Goal: Complete application form: Complete application form

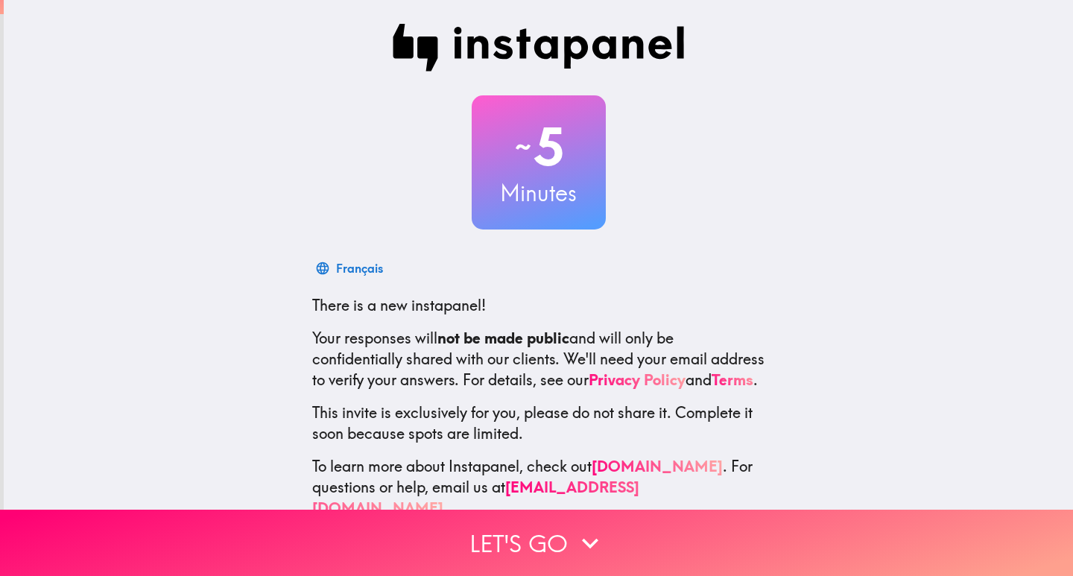
scroll to position [44, 0]
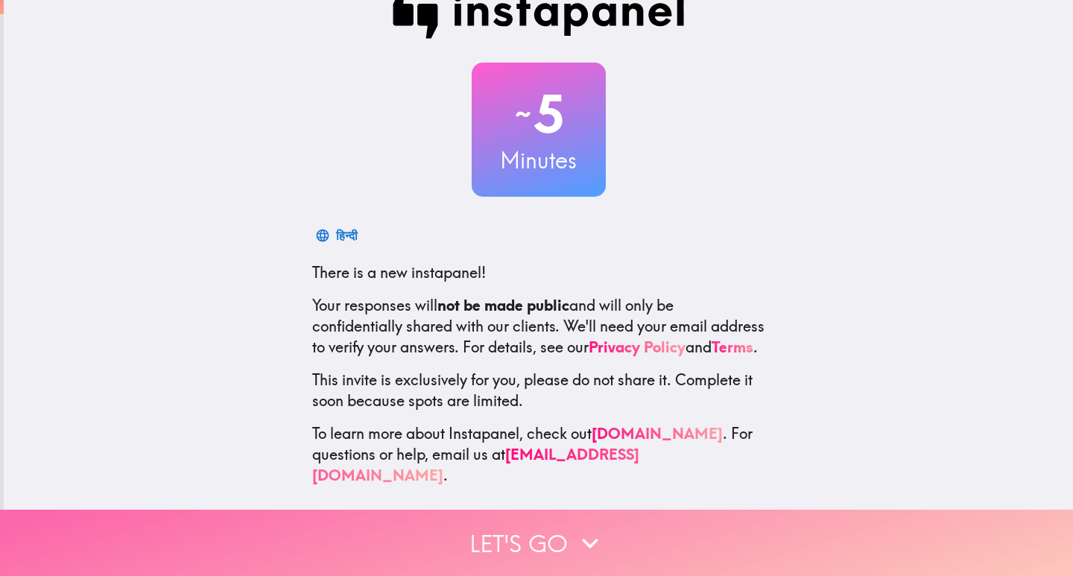
click at [536, 532] on button "Let's go" at bounding box center [536, 543] width 1073 height 66
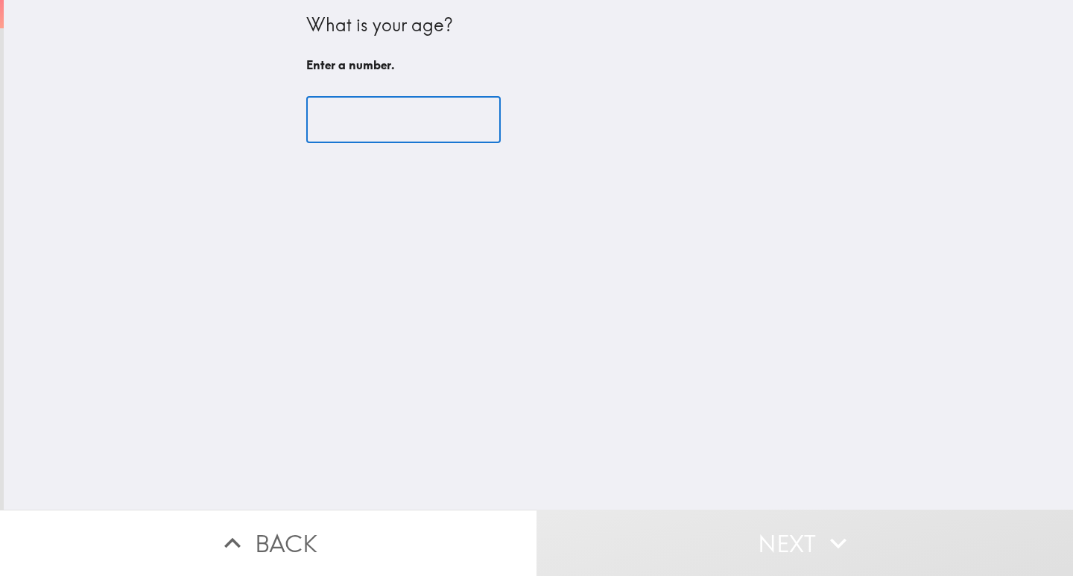
click at [375, 121] on input "number" at bounding box center [403, 120] width 194 height 46
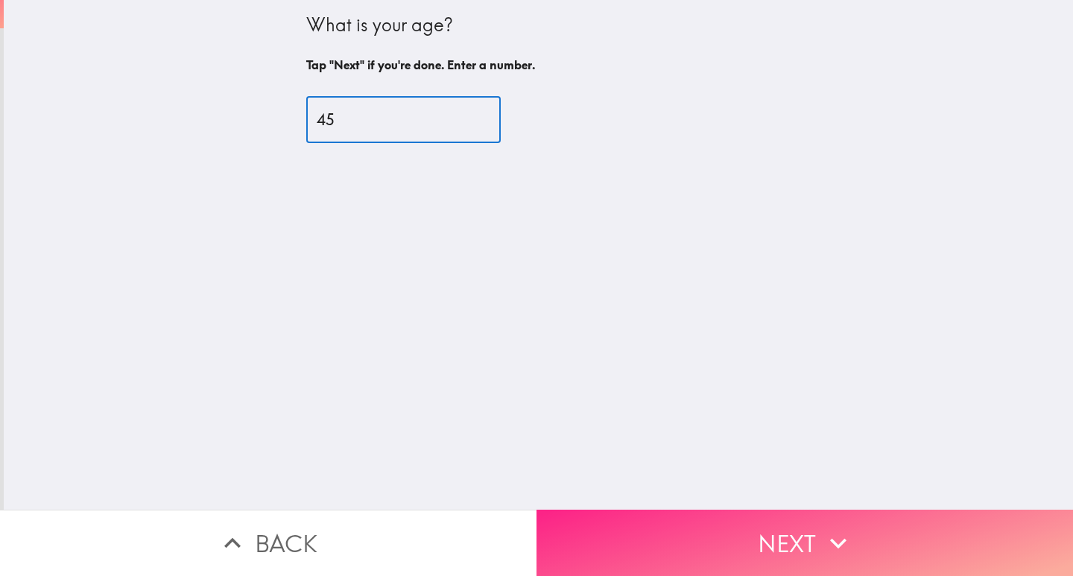
type input "45"
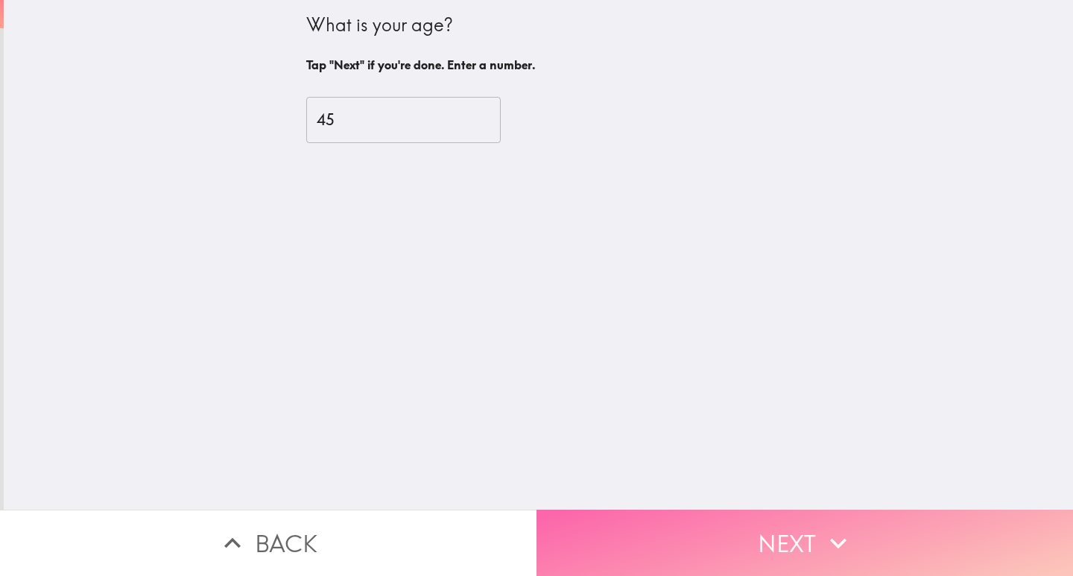
click at [683, 525] on button "Next" at bounding box center [804, 543] width 536 height 66
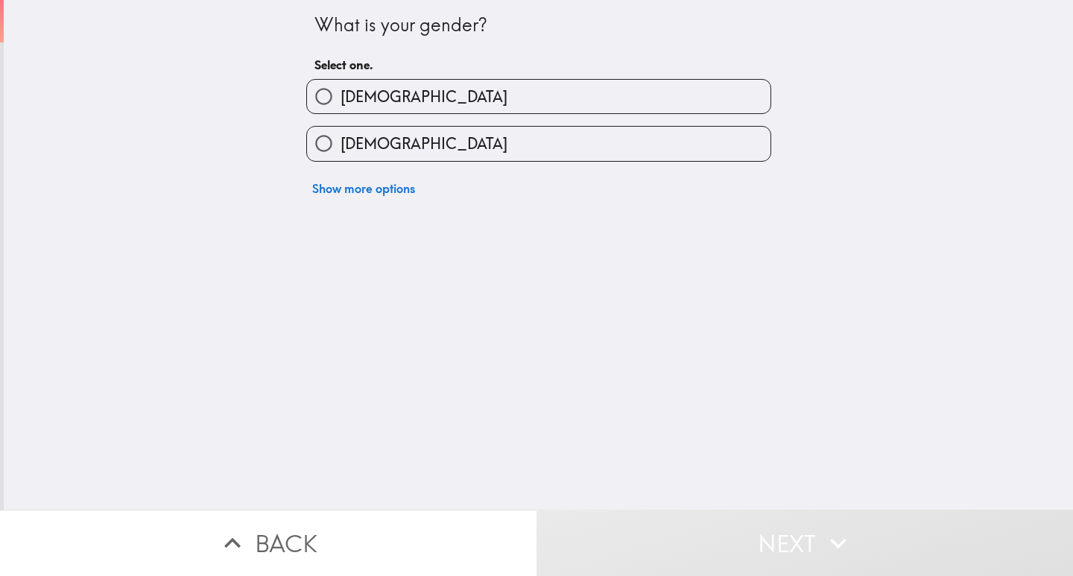
click at [317, 101] on input "[DEMOGRAPHIC_DATA]" at bounding box center [324, 97] width 34 height 34
radio input "true"
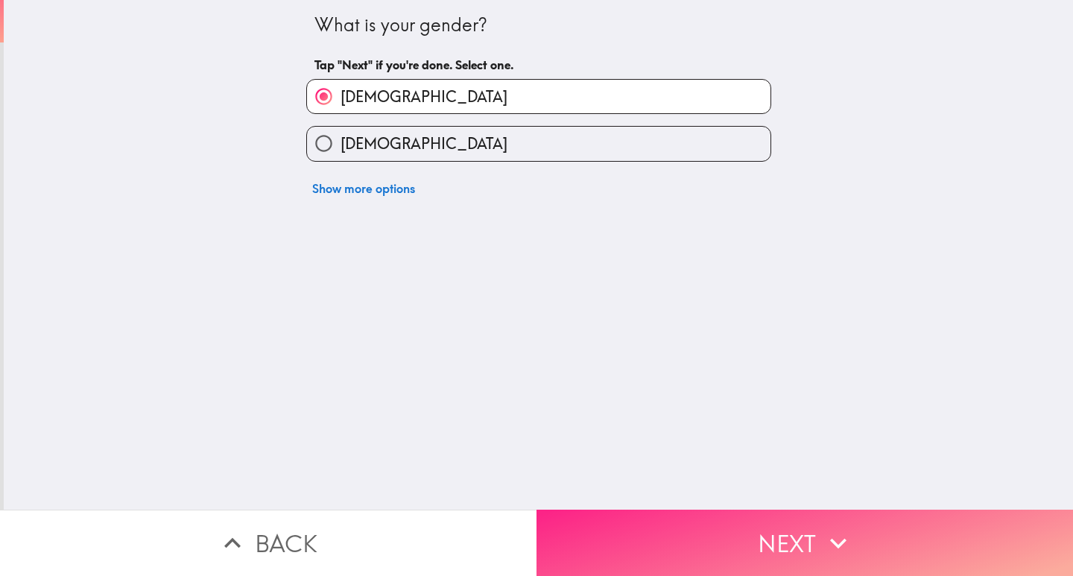
click at [700, 522] on button "Next" at bounding box center [804, 543] width 536 height 66
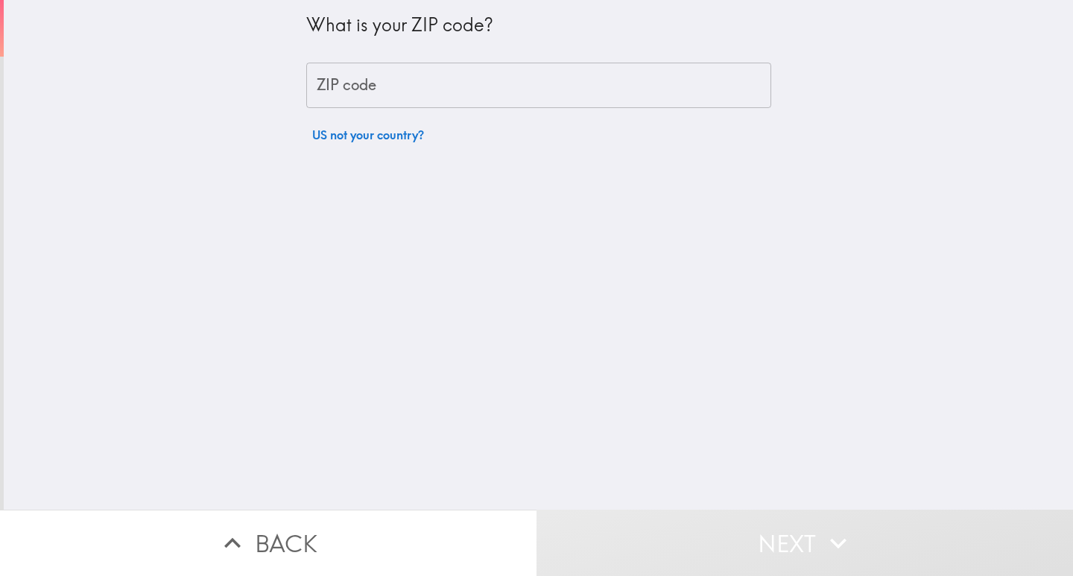
click at [368, 98] on input "ZIP code" at bounding box center [538, 86] width 465 height 46
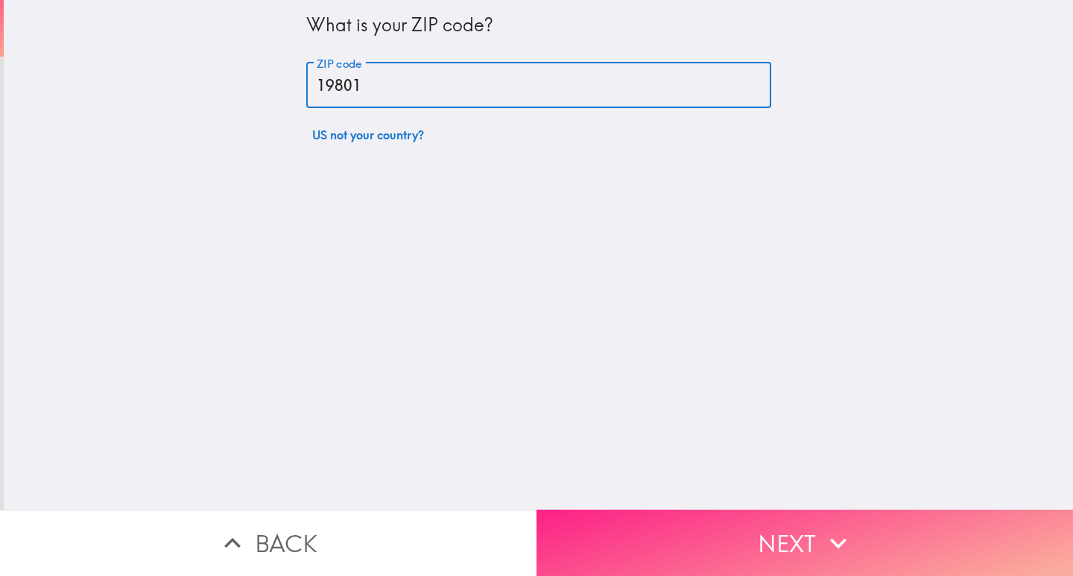
type input "19801"
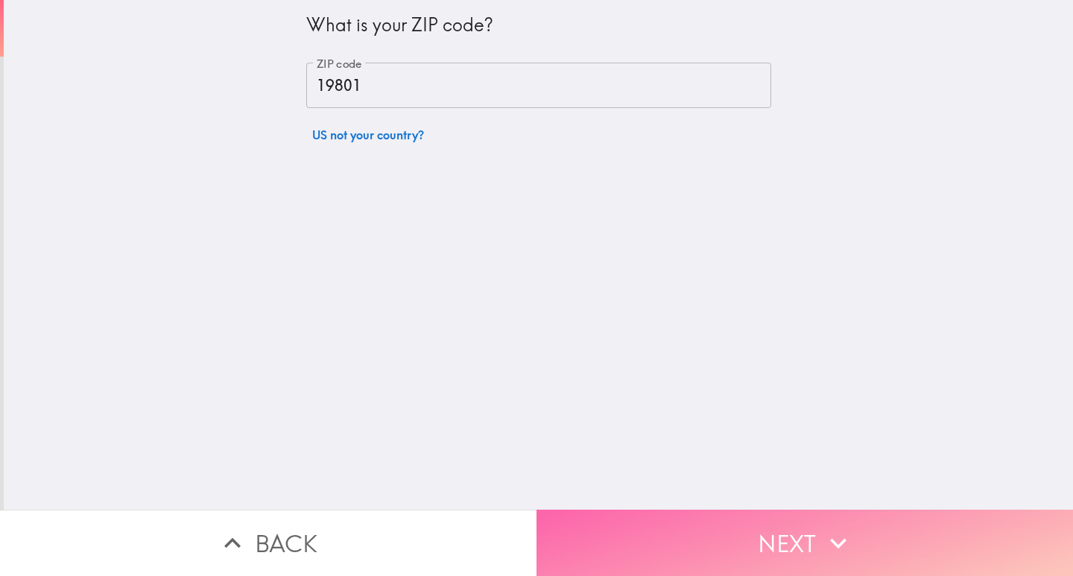
click at [644, 522] on button "Next" at bounding box center [804, 543] width 536 height 66
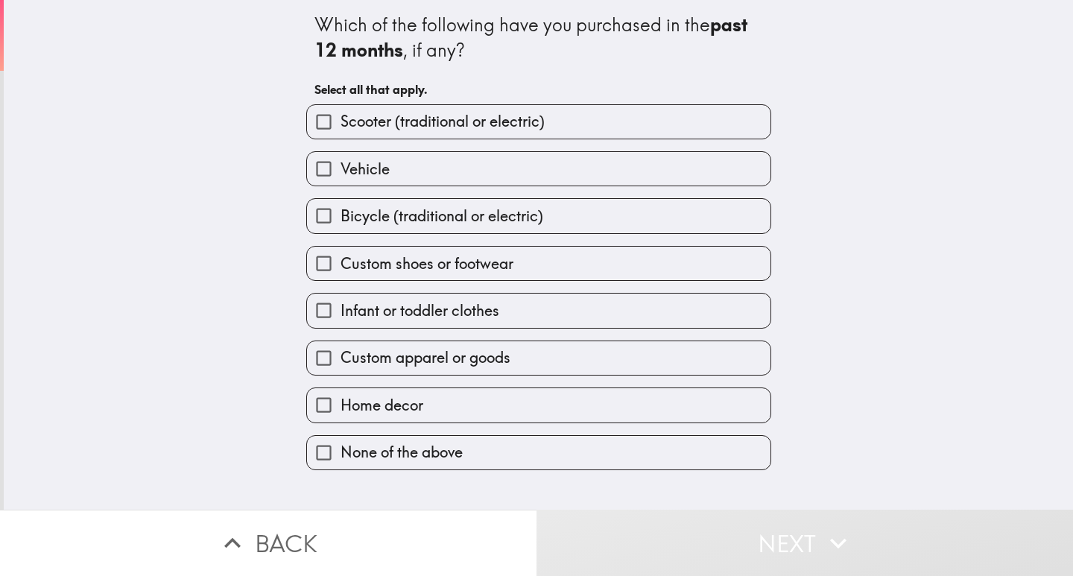
click at [317, 168] on input "Vehicle" at bounding box center [324, 169] width 34 height 34
checkbox input "true"
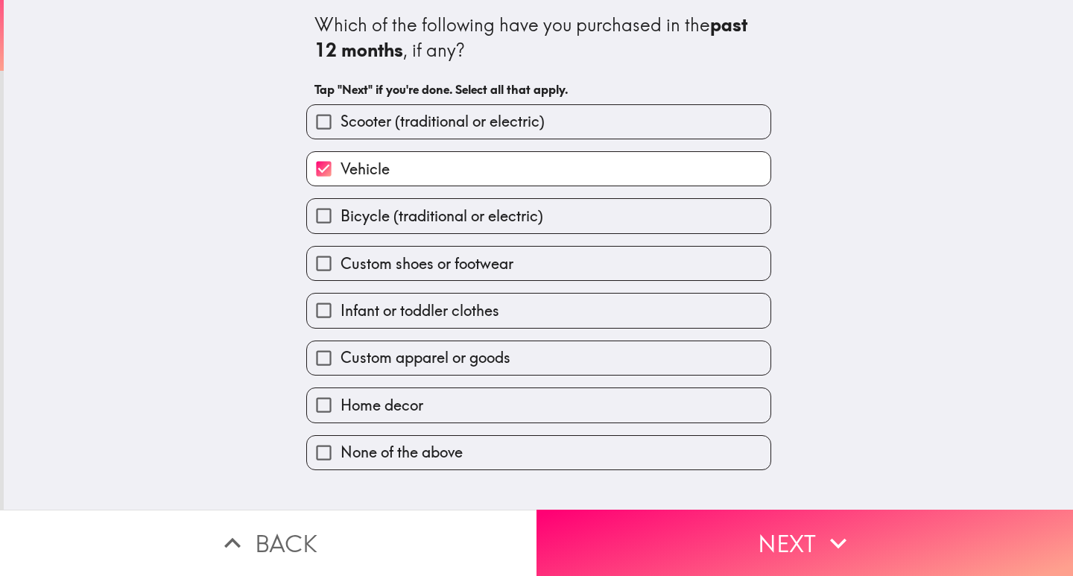
click at [318, 221] on input "Bicycle (traditional or electric)" at bounding box center [324, 216] width 34 height 34
checkbox input "true"
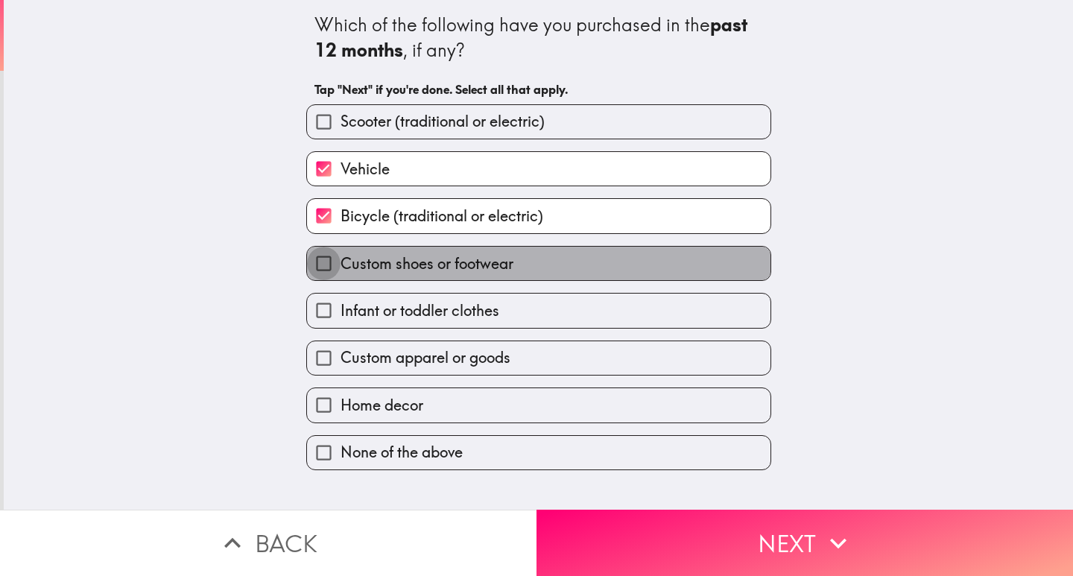
click at [317, 262] on input "Custom shoes or footwear" at bounding box center [324, 264] width 34 height 34
checkbox input "true"
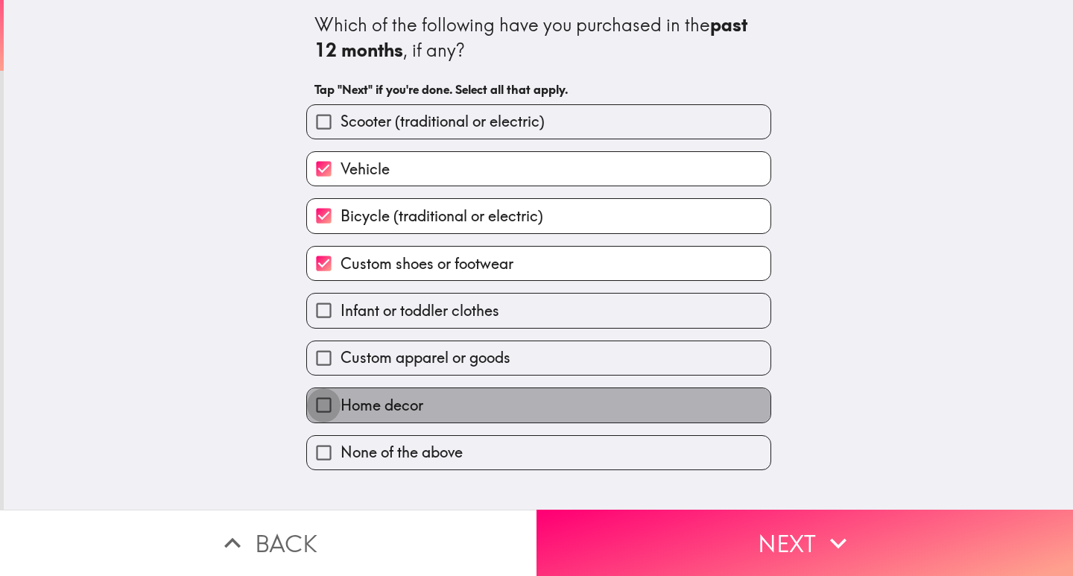
click at [317, 404] on input "Home decor" at bounding box center [324, 405] width 34 height 34
checkbox input "true"
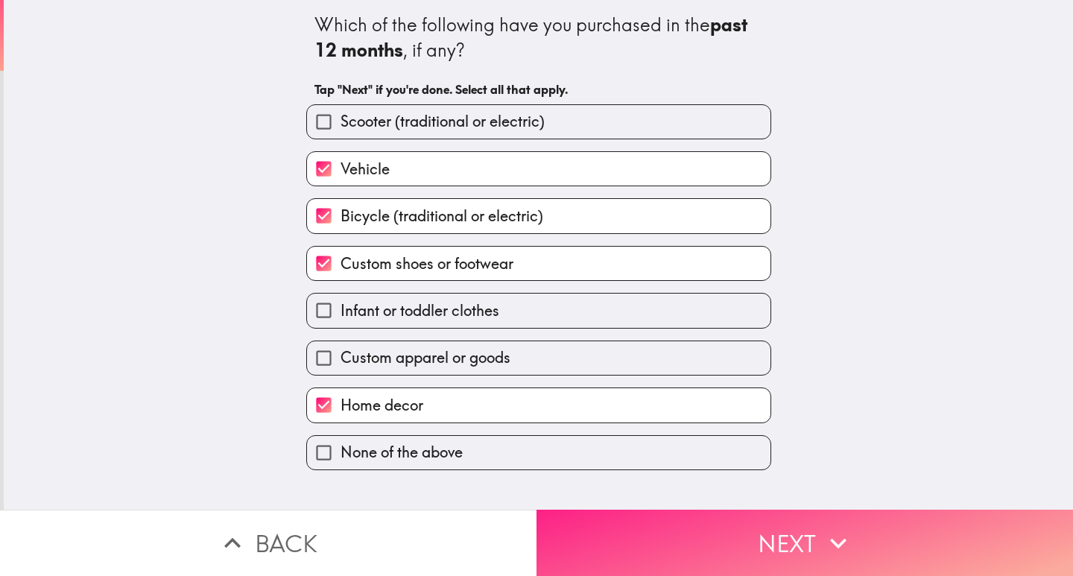
click at [651, 542] on button "Next" at bounding box center [804, 543] width 536 height 66
